Goal: Task Accomplishment & Management: Use online tool/utility

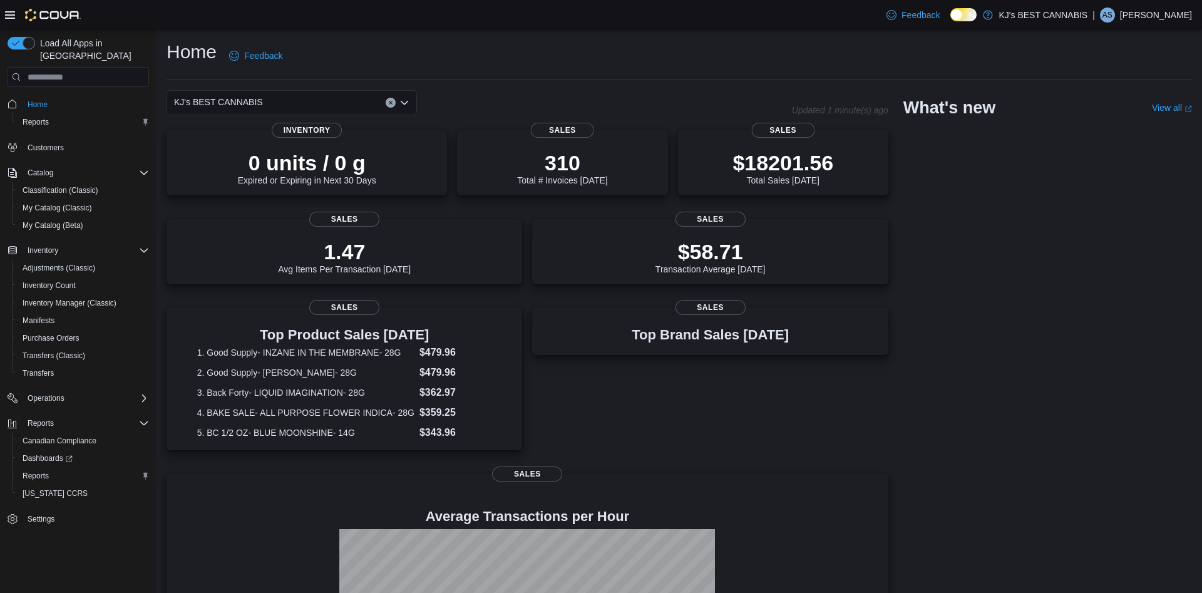
click at [387, 105] on button "Clear input" at bounding box center [391, 103] width 10 height 10
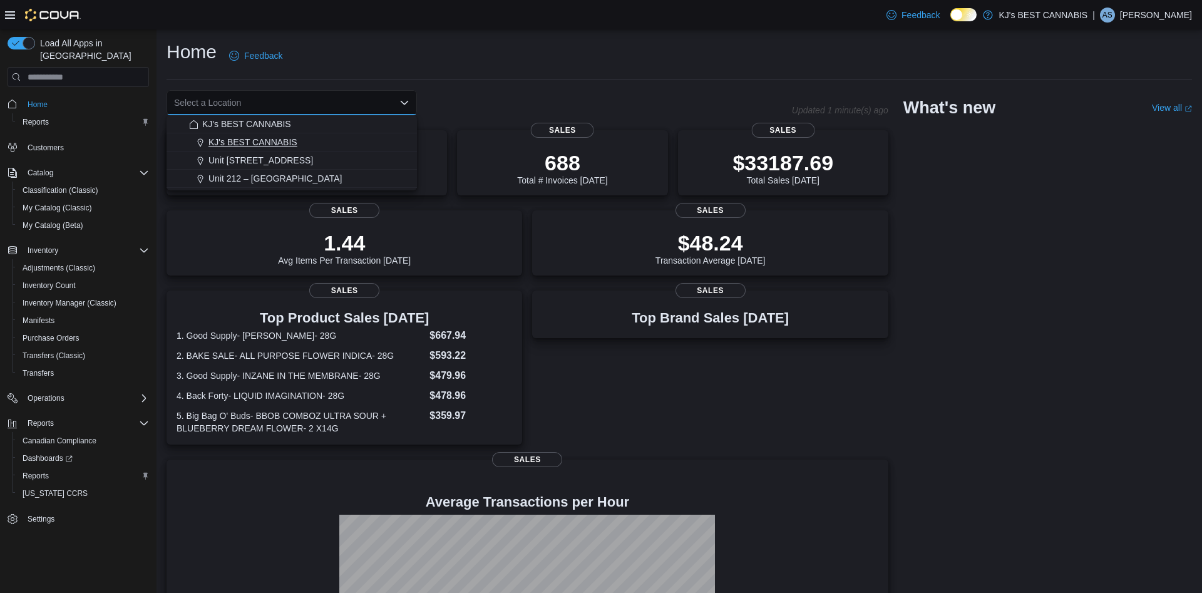
click at [312, 138] on div "KJ's BEST CANNABIS" at bounding box center [299, 142] width 220 height 13
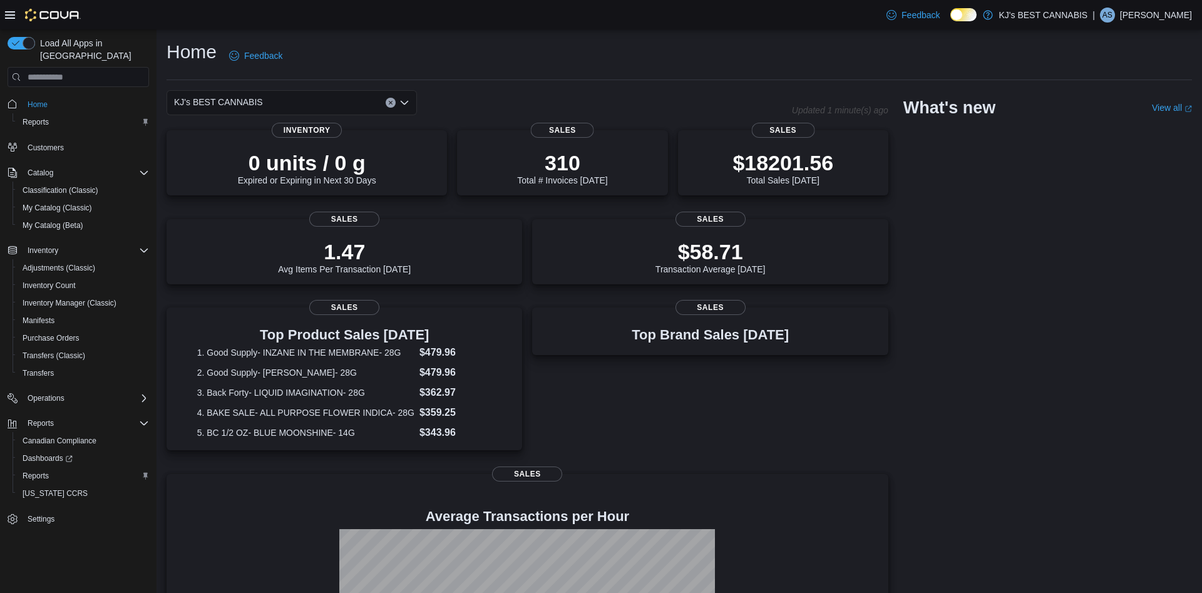
click at [394, 103] on button "Clear input" at bounding box center [391, 103] width 10 height 10
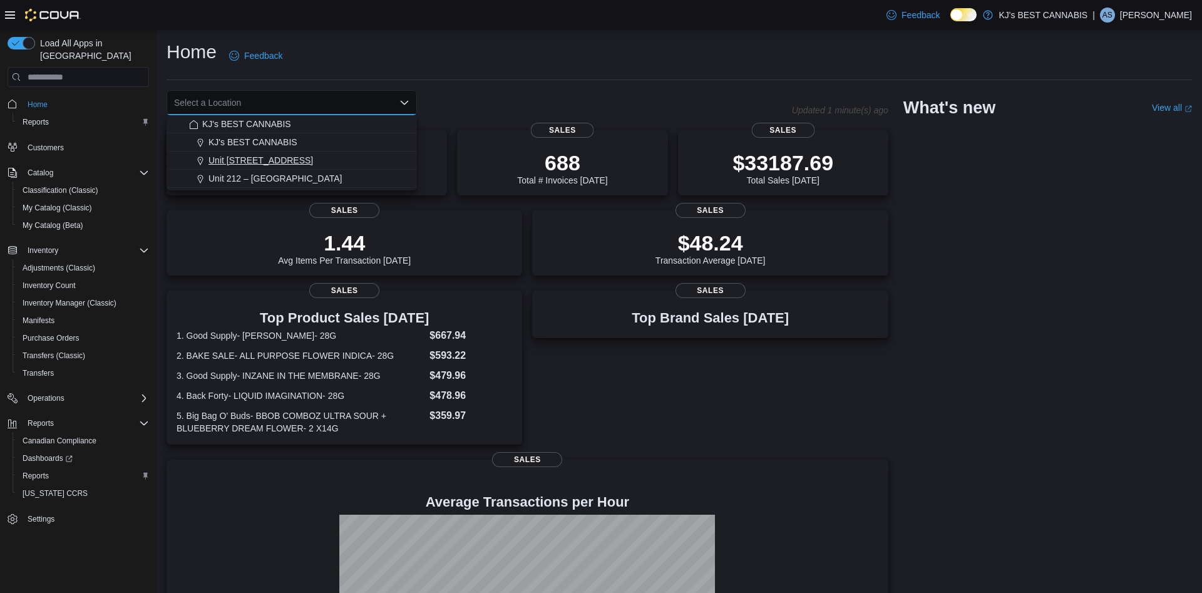
click at [346, 163] on div "Unit [STREET_ADDRESS]" at bounding box center [299, 160] width 220 height 13
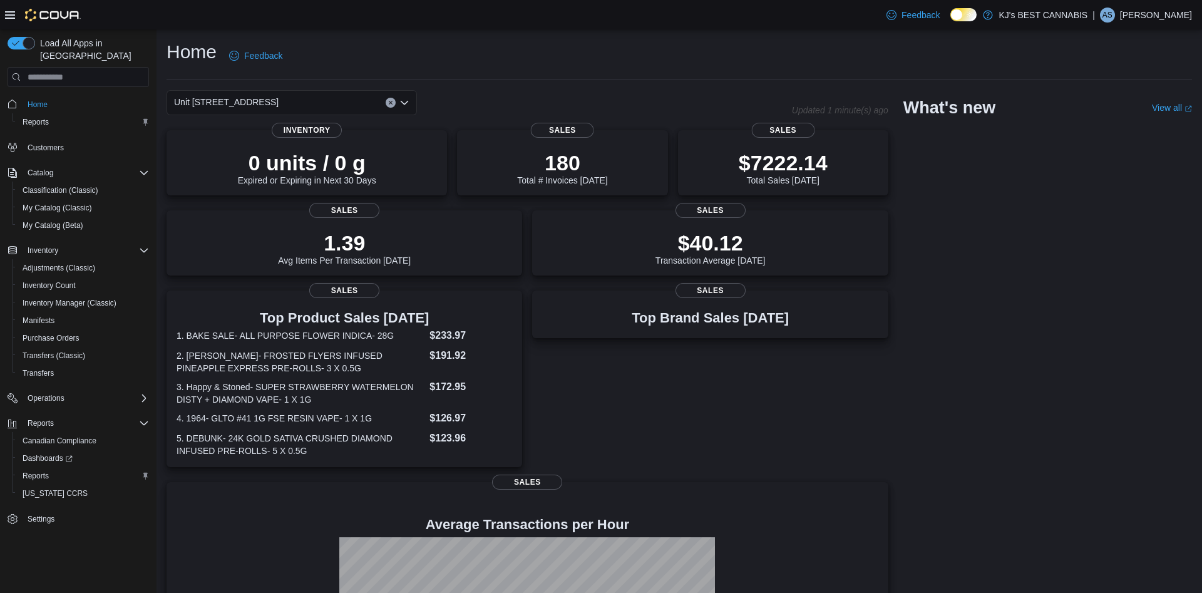
click at [394, 104] on button "Clear input" at bounding box center [391, 103] width 10 height 10
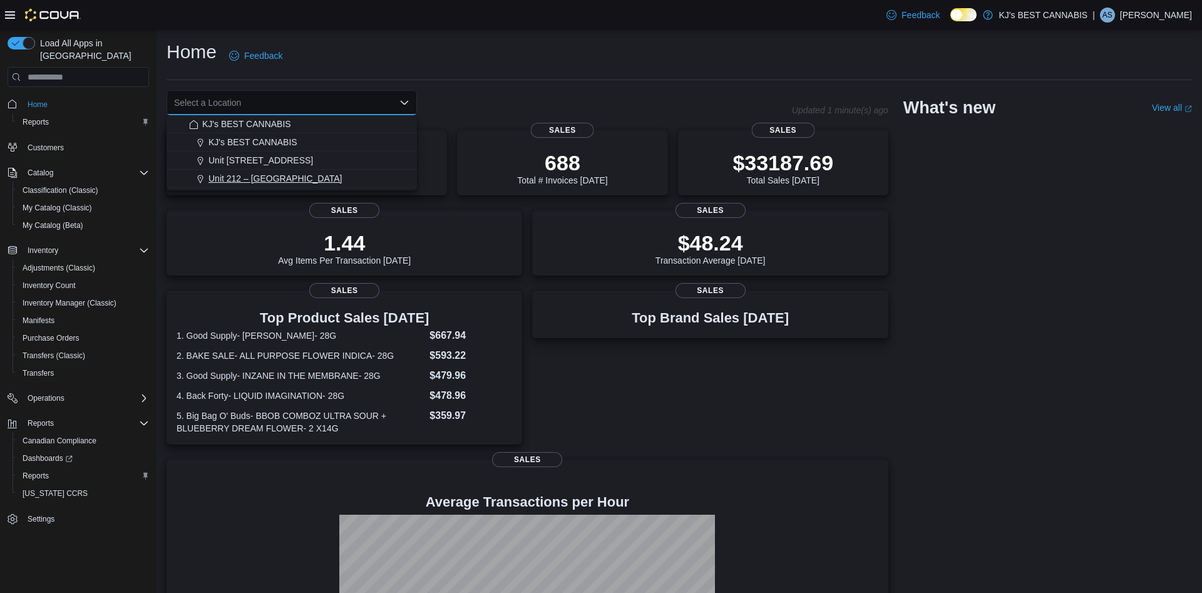
click at [322, 185] on button "Unit 212 – [GEOGRAPHIC_DATA]" at bounding box center [292, 179] width 250 height 18
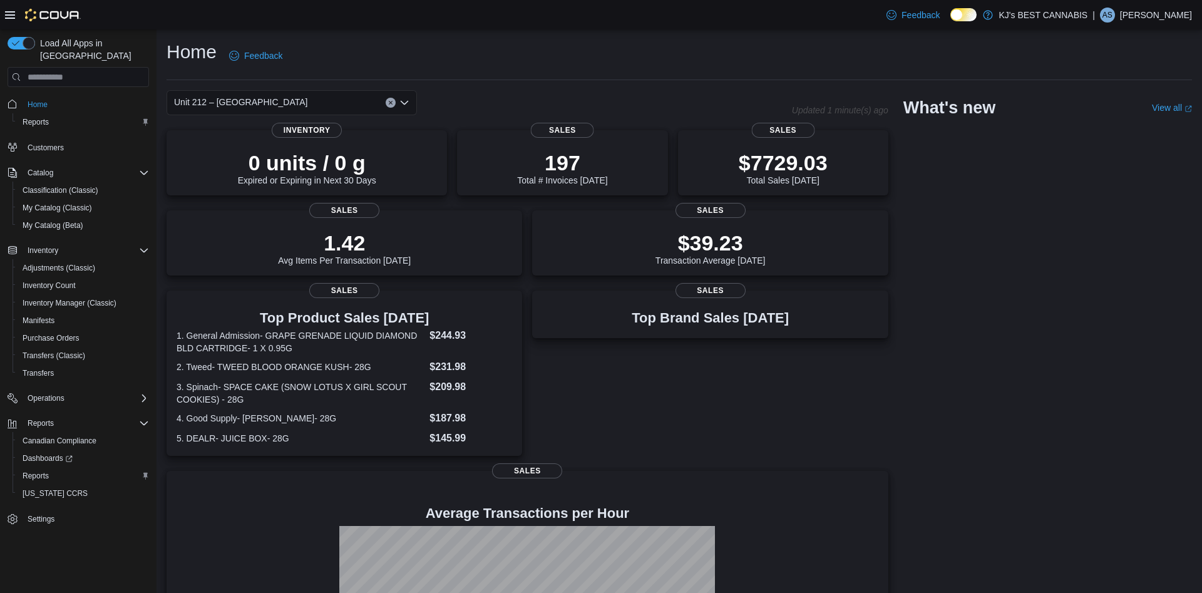
click at [388, 103] on button "Clear input" at bounding box center [391, 103] width 10 height 10
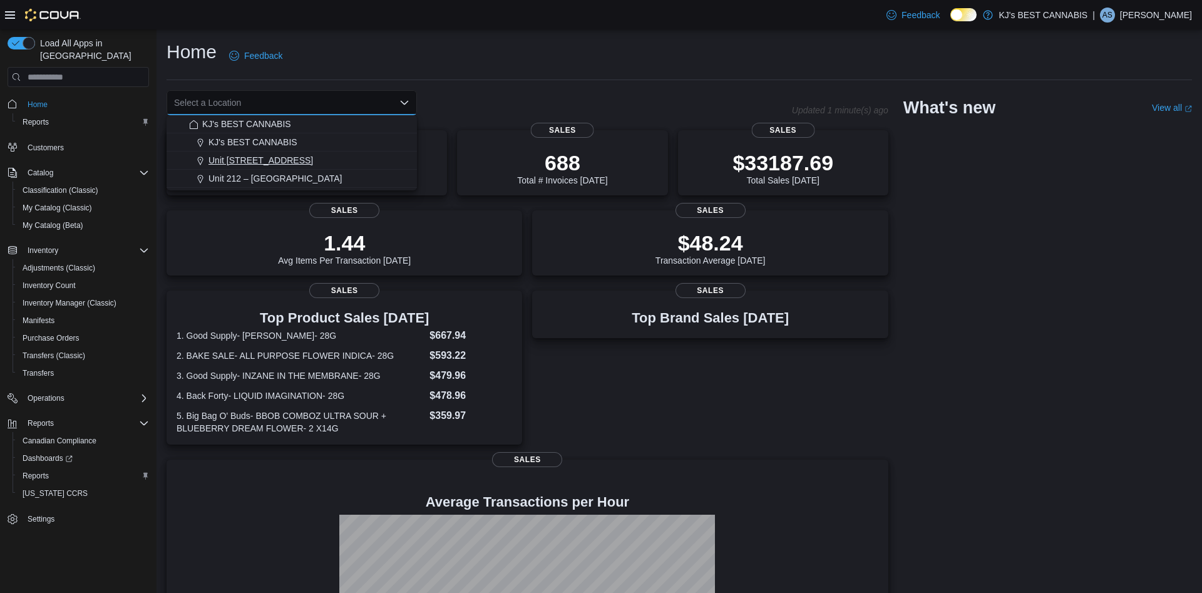
click at [351, 162] on div "Unit [STREET_ADDRESS]" at bounding box center [299, 160] width 220 height 13
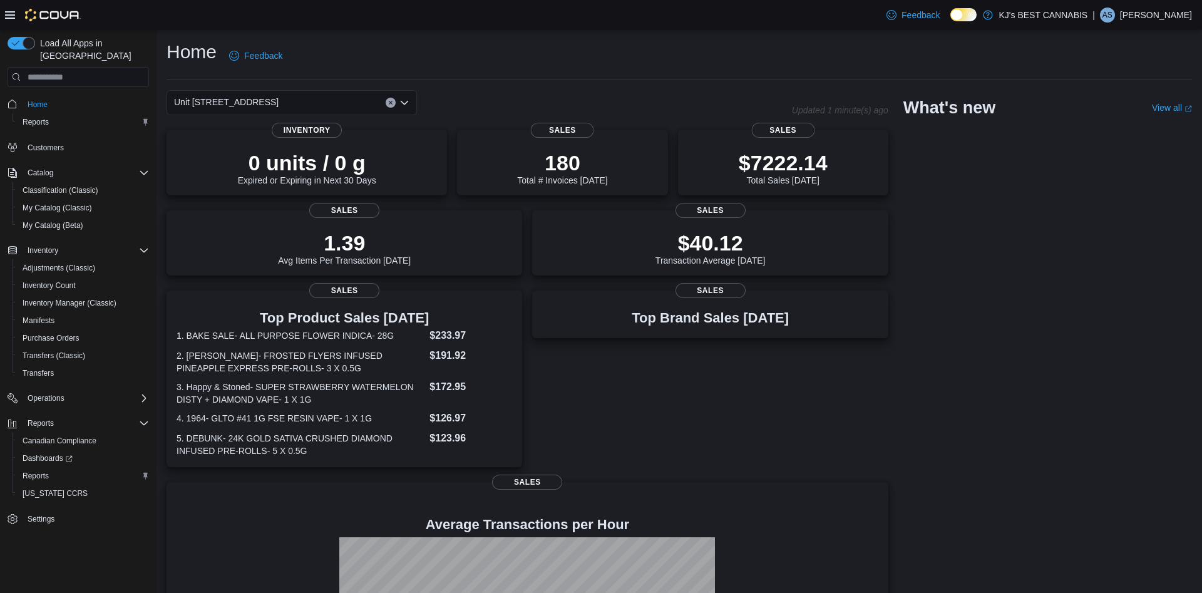
click at [391, 103] on icon "Clear input" at bounding box center [390, 102] width 3 height 3
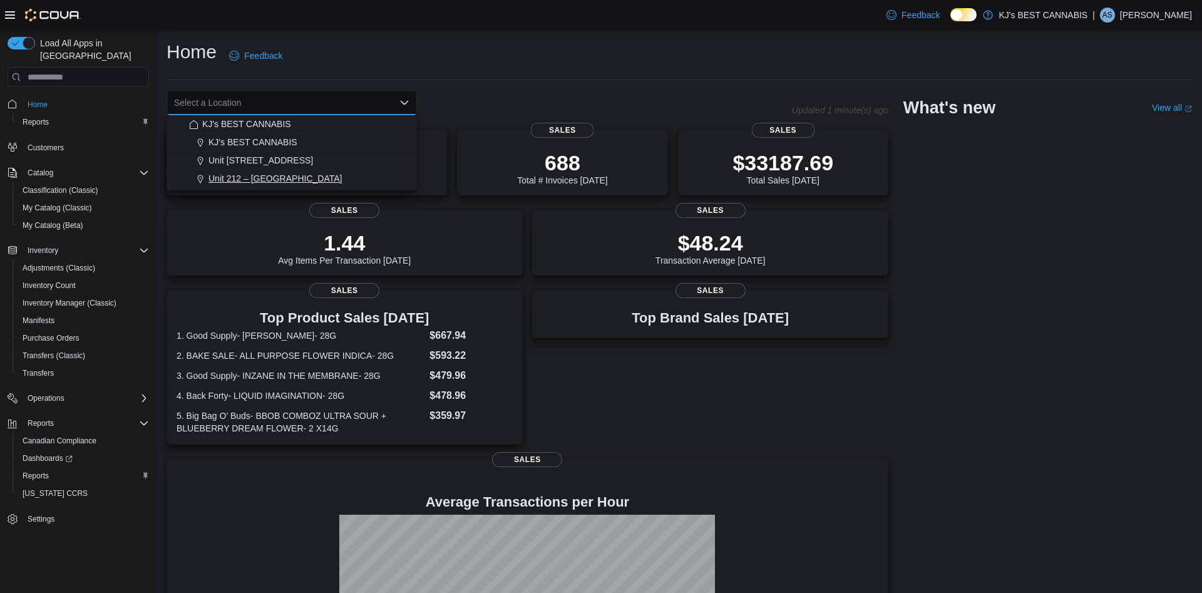
click at [324, 178] on span "Unit 212 – [GEOGRAPHIC_DATA]" at bounding box center [274, 178] width 133 height 13
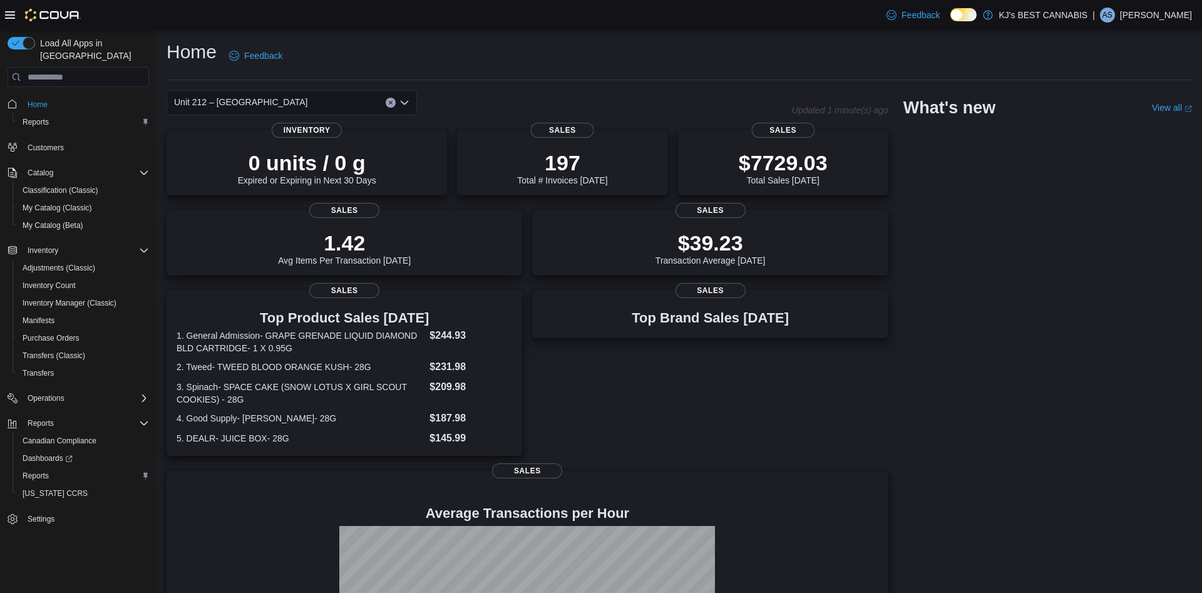
click at [389, 102] on icon "Clear input" at bounding box center [390, 102] width 3 height 3
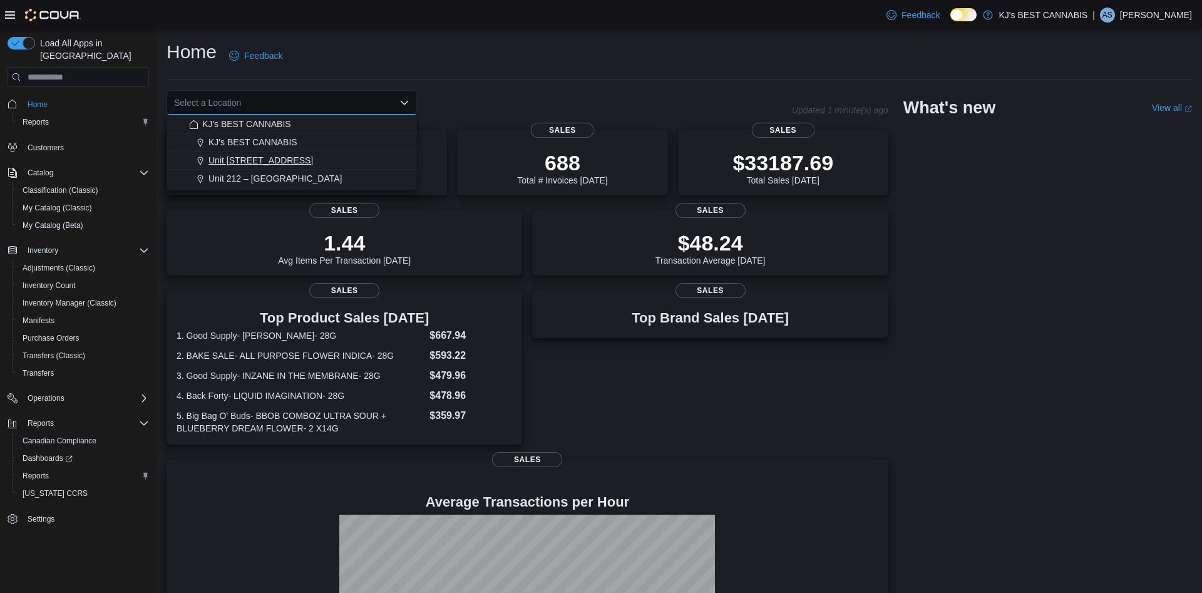
click at [331, 163] on div "Unit [STREET_ADDRESS]" at bounding box center [299, 160] width 220 height 13
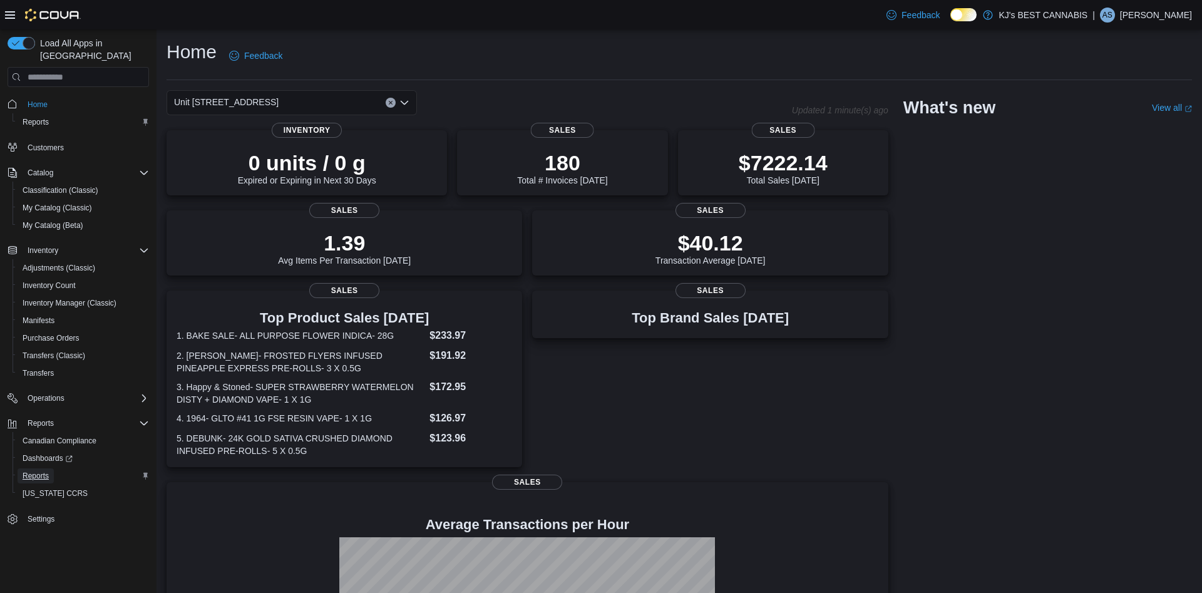
click at [31, 471] on span "Reports" at bounding box center [36, 476] width 26 height 10
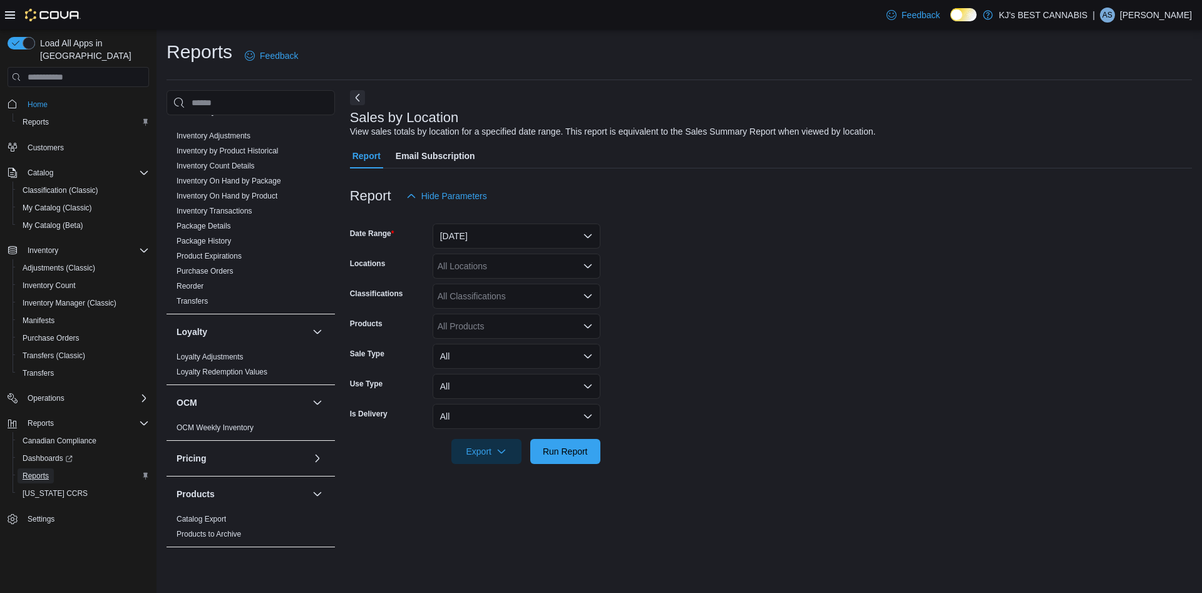
scroll to position [541, 0]
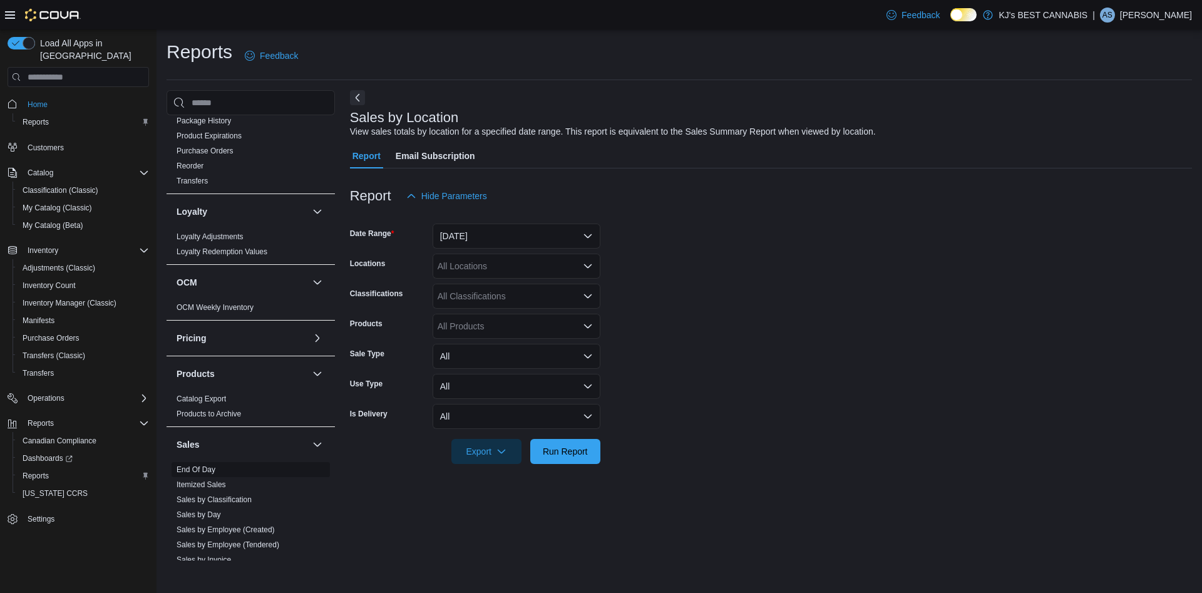
click at [205, 470] on link "End Of Day" at bounding box center [196, 469] width 39 height 9
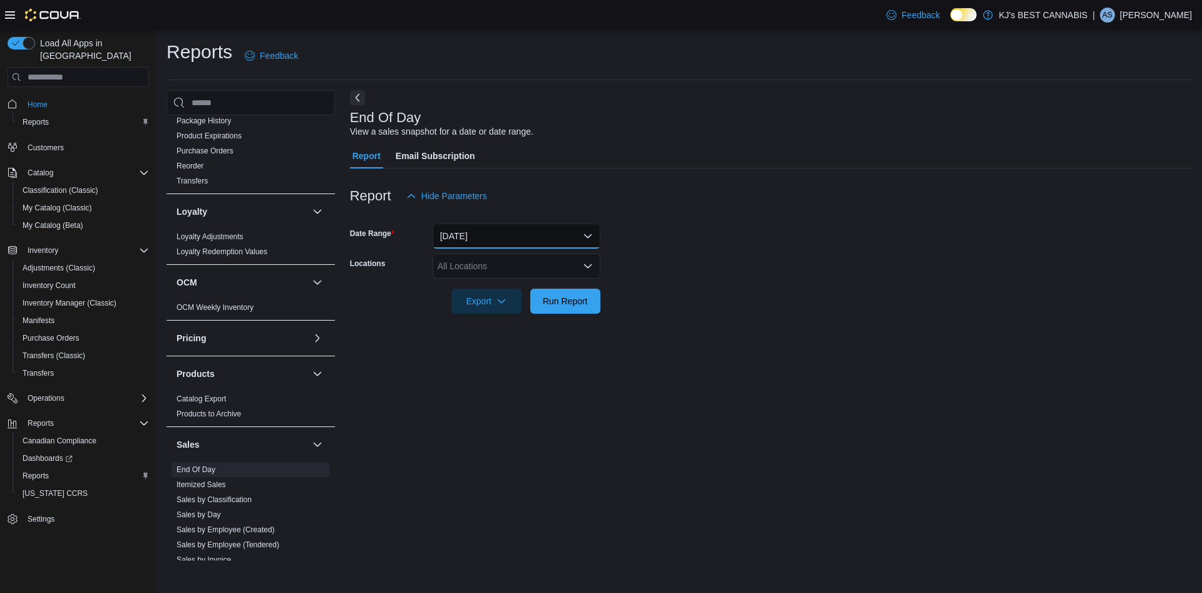
click at [552, 237] on button "[DATE]" at bounding box center [517, 235] width 168 height 25
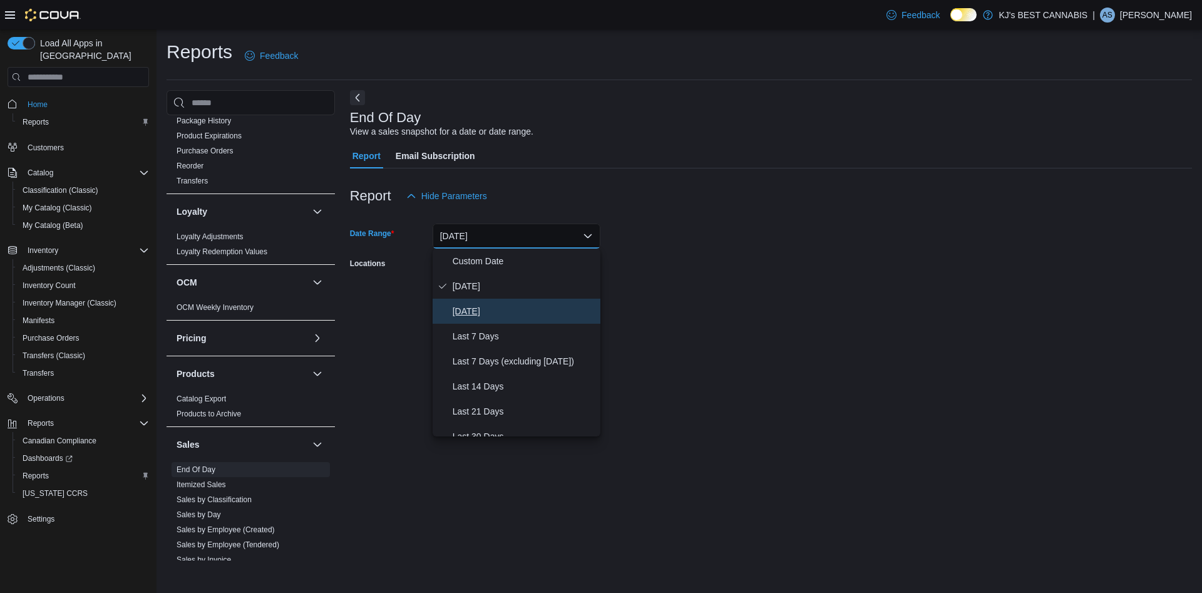
click at [483, 319] on span "[DATE]" at bounding box center [524, 311] width 143 height 15
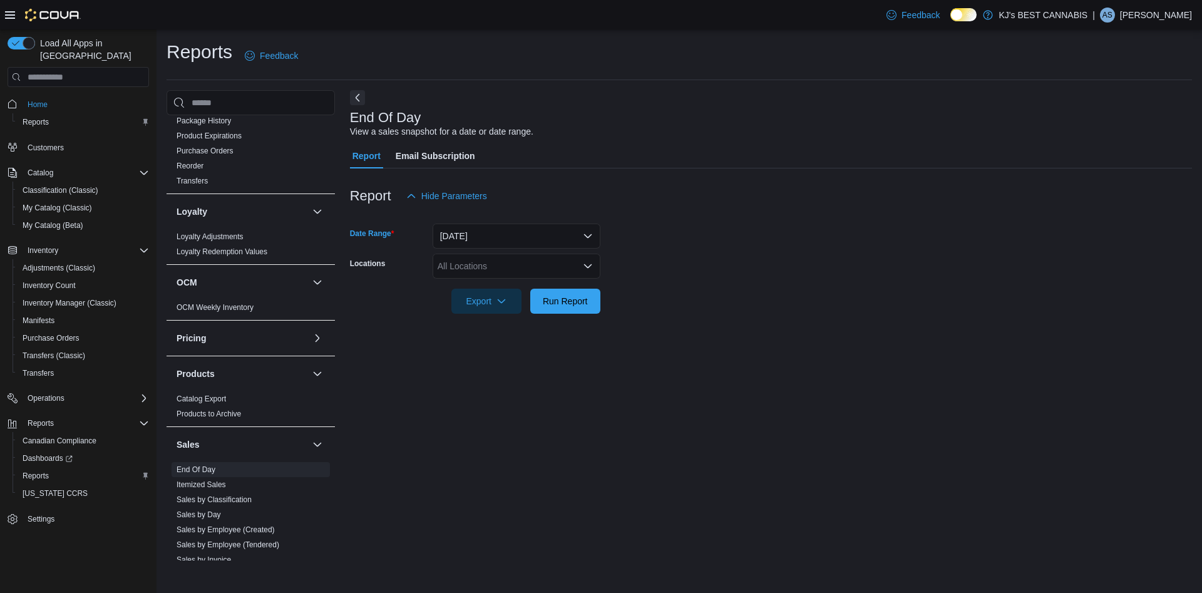
click at [588, 270] on icon "Open list of options" at bounding box center [588, 266] width 10 height 10
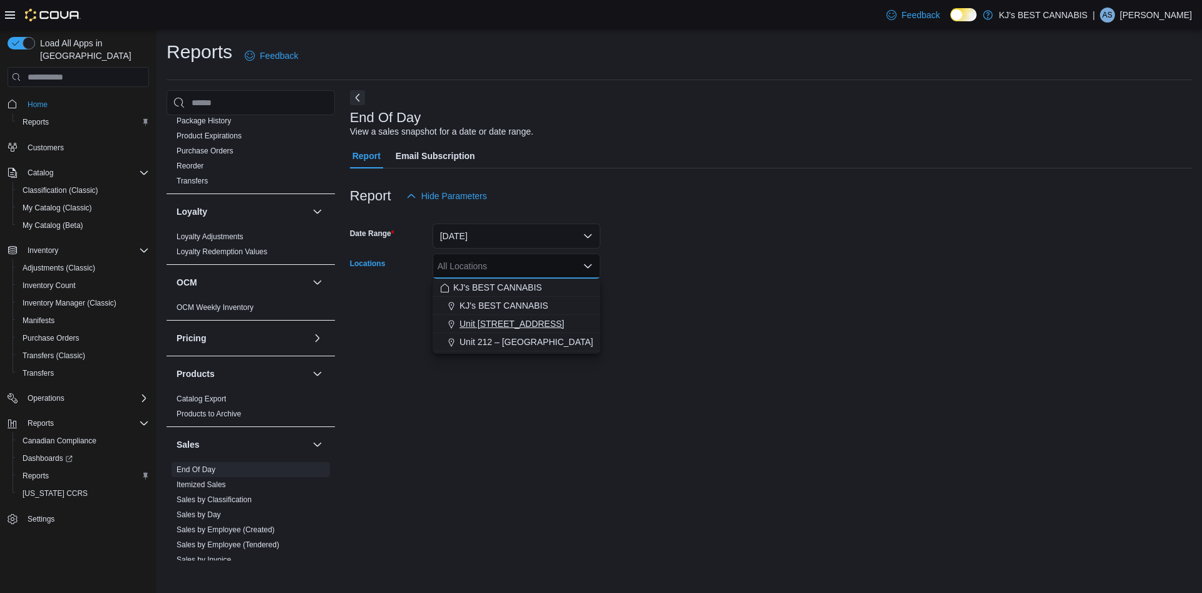
click at [521, 330] on button "Unit [STREET_ADDRESS]" at bounding box center [517, 324] width 168 height 18
click at [647, 298] on form "Date Range [DATE] Locations Unit [STREET_ADDRESS] Combo box. Selected. [STREET_…" at bounding box center [771, 260] width 842 height 105
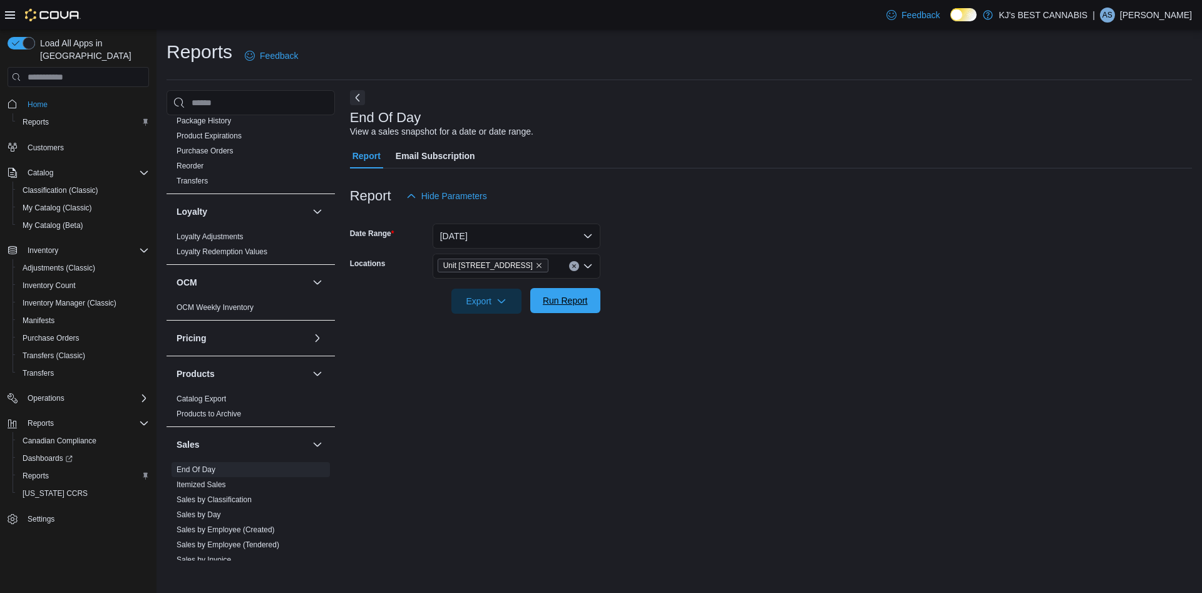
click at [579, 299] on span "Run Report" at bounding box center [565, 300] width 45 height 13
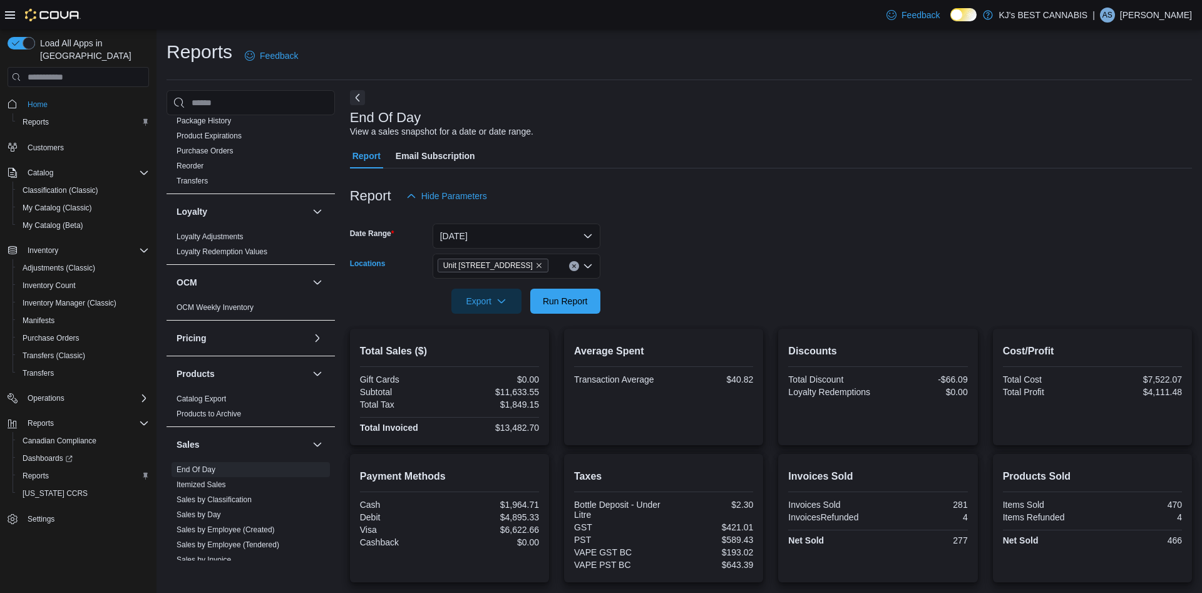
click at [575, 266] on icon "Clear input" at bounding box center [574, 266] width 5 height 5
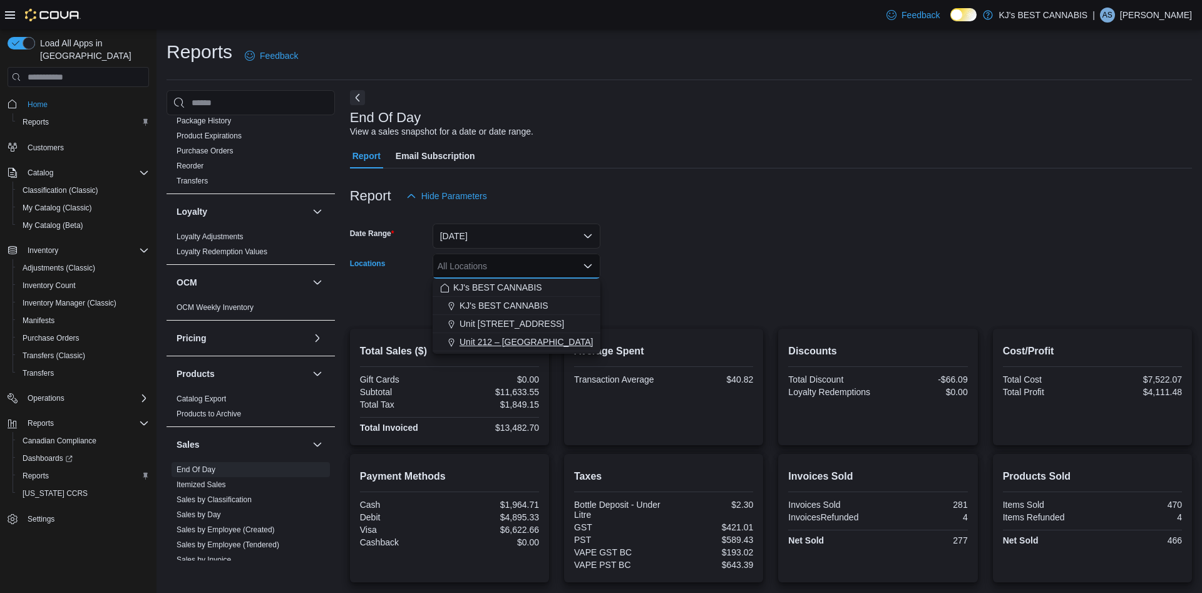
click at [542, 337] on span "Unit 212 – [GEOGRAPHIC_DATA]" at bounding box center [525, 342] width 133 height 13
click at [650, 285] on div at bounding box center [771, 284] width 842 height 10
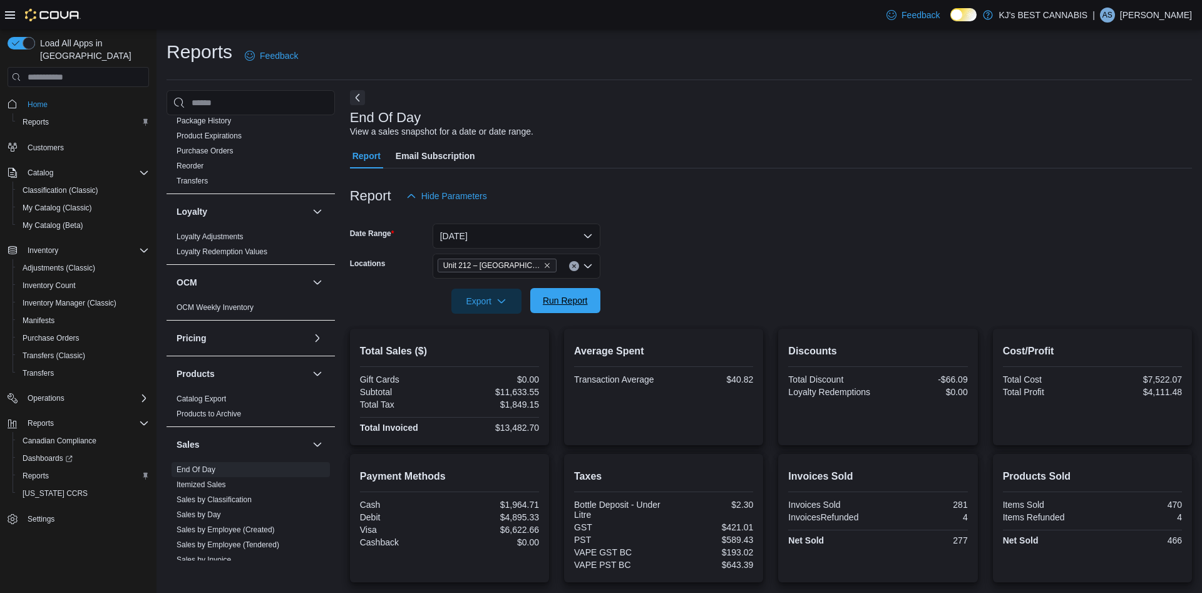
click at [572, 307] on span "Run Report" at bounding box center [565, 300] width 55 height 25
click at [573, 267] on icon "Clear input" at bounding box center [573, 266] width 3 height 3
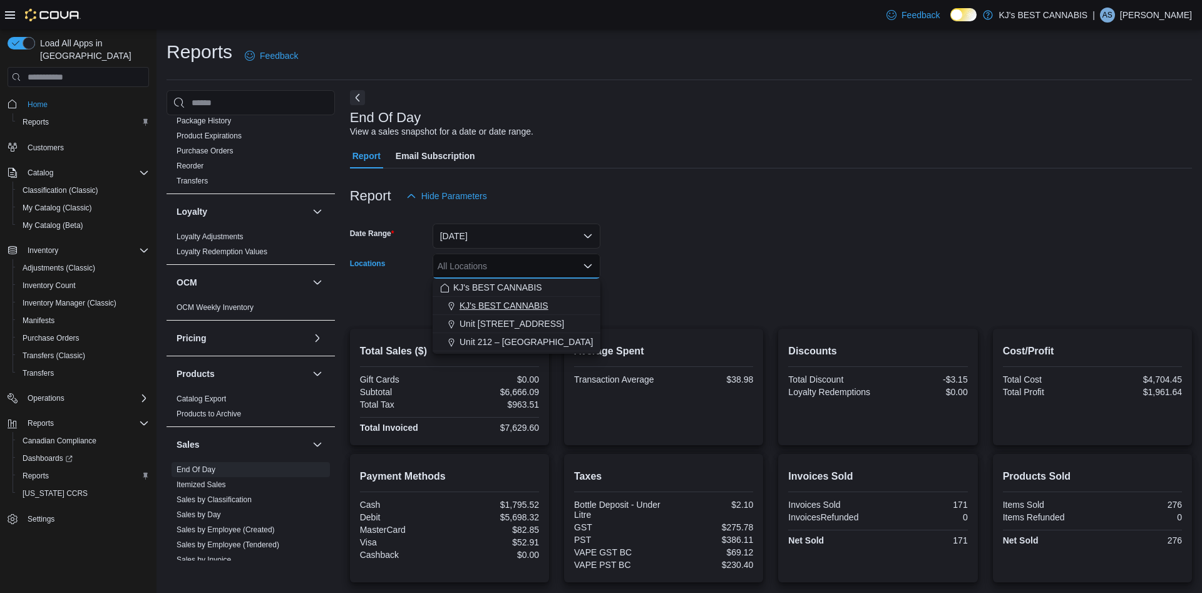
click at [553, 302] on div "KJ's BEST CANNABIS" at bounding box center [516, 305] width 153 height 13
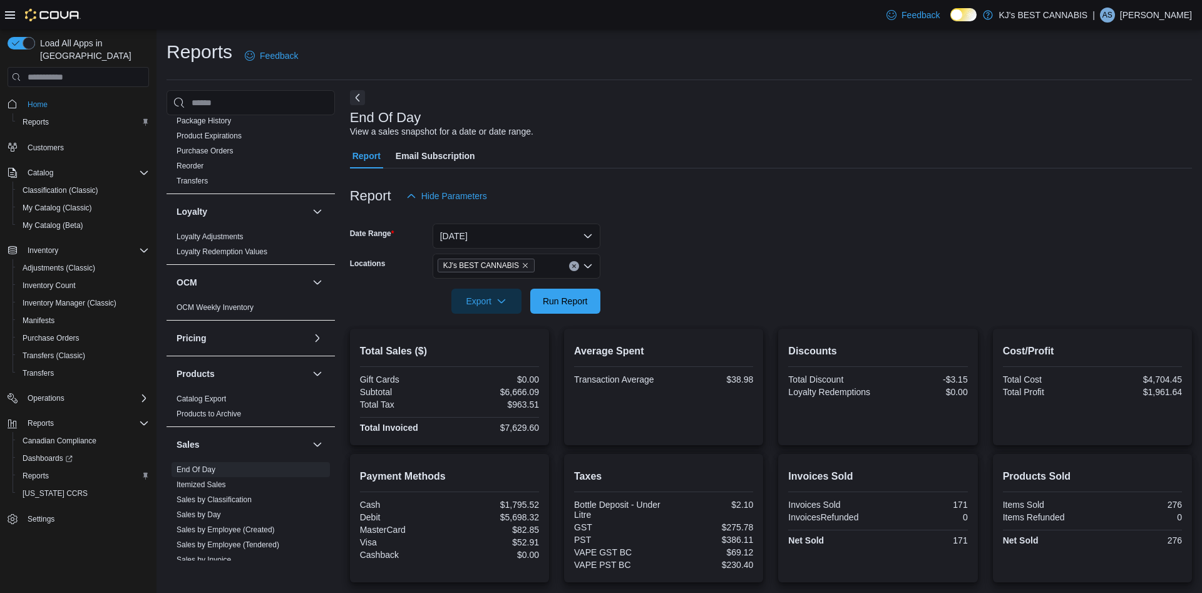
click at [677, 270] on form "Date Range [DATE] Locations KJ's BEST CANNABIS Export Run Report" at bounding box center [771, 260] width 842 height 105
click at [570, 300] on span "Run Report" at bounding box center [565, 300] width 45 height 13
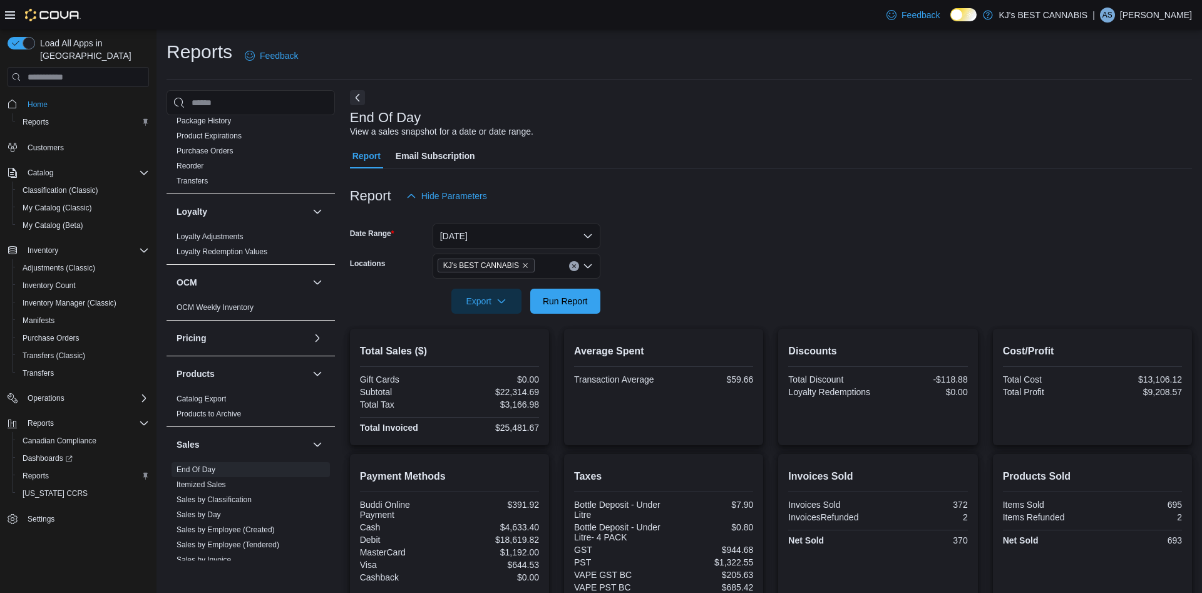
click at [573, 269] on button "Clear input" at bounding box center [574, 266] width 10 height 10
